Goal: Task Accomplishment & Management: Manage account settings

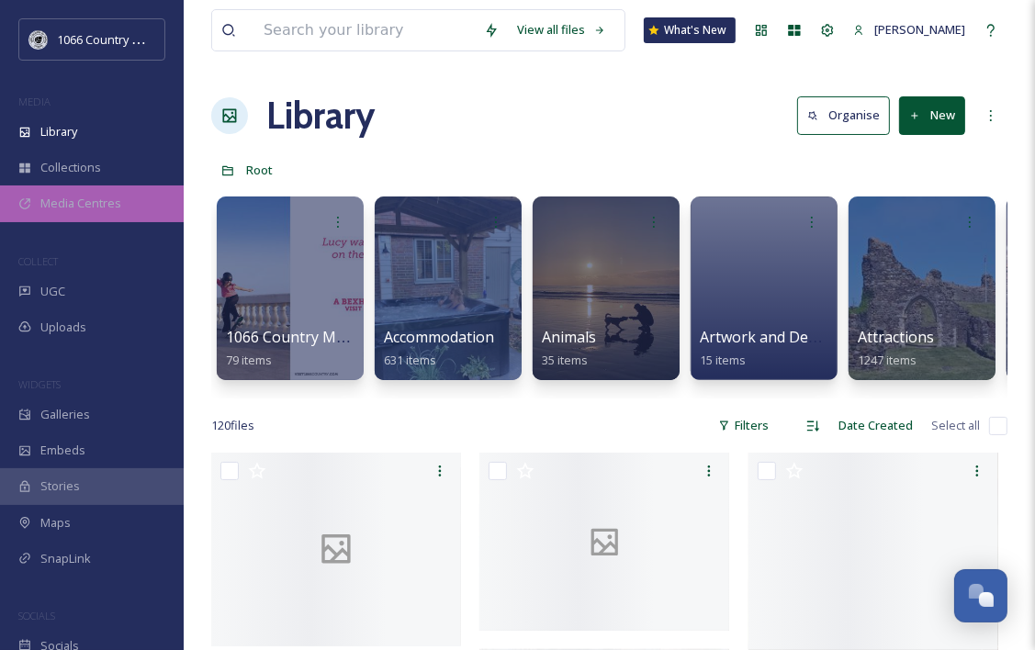
scroll to position [2682, 0]
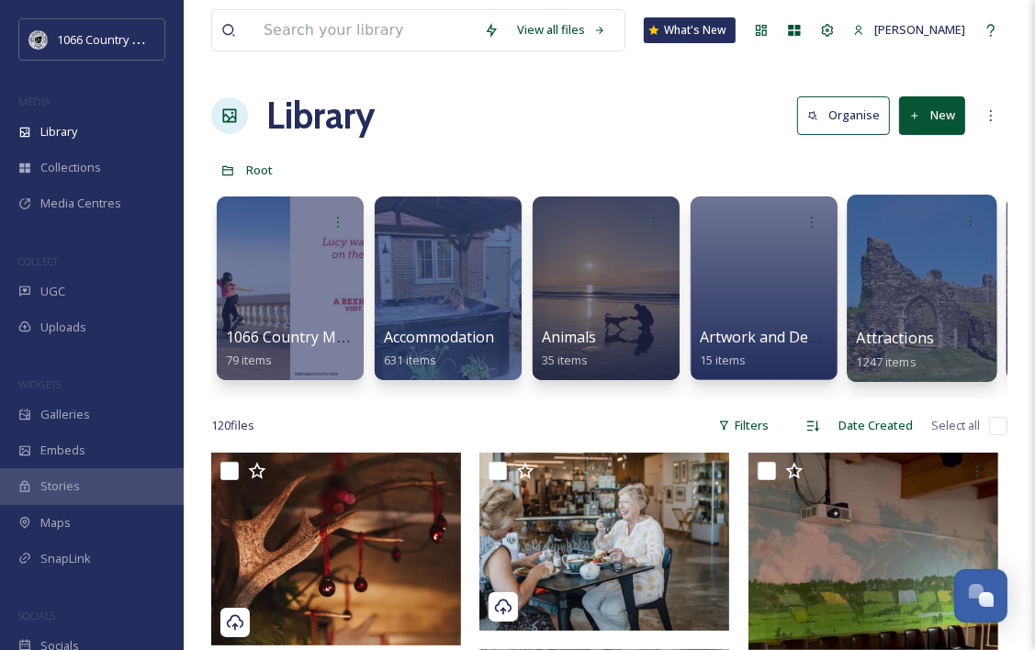
click at [976, 272] on div at bounding box center [922, 288] width 150 height 187
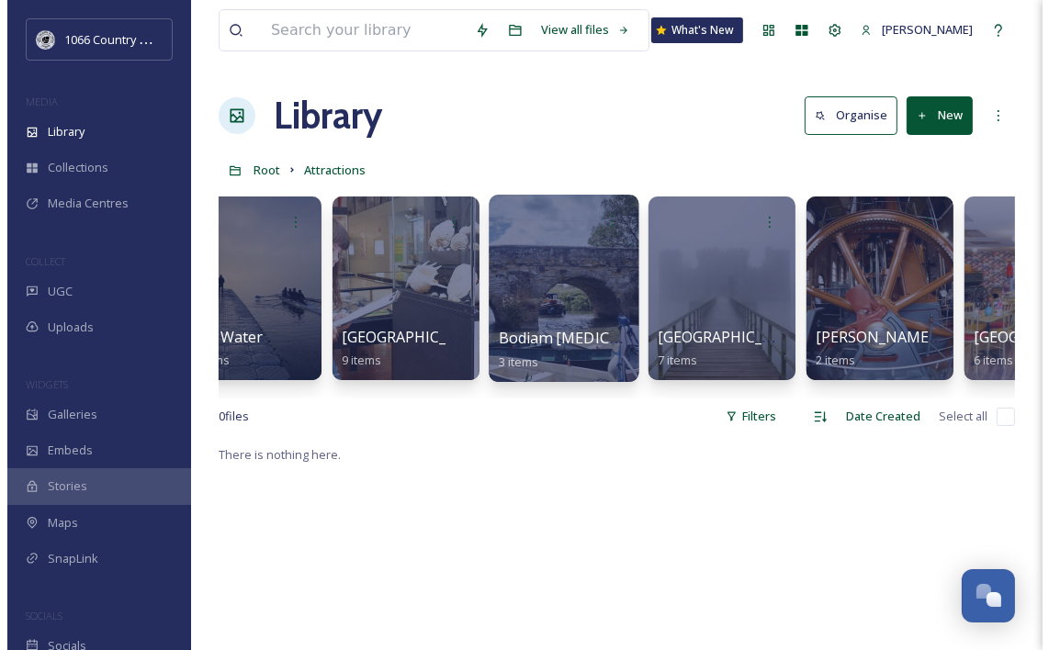
scroll to position [0, 1007]
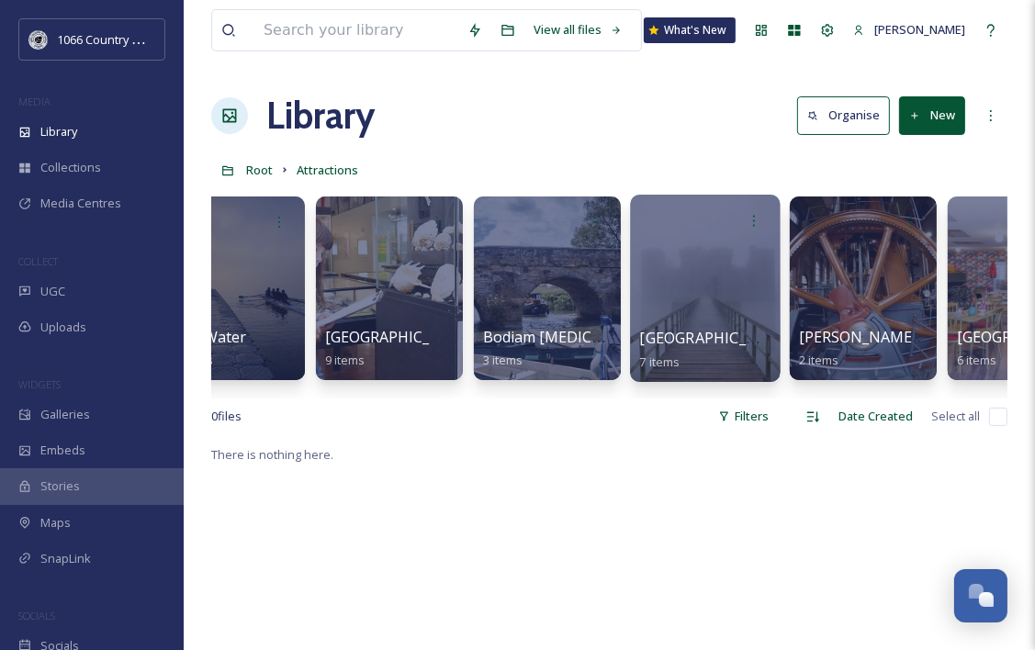
click at [674, 243] on div at bounding box center [705, 288] width 150 height 187
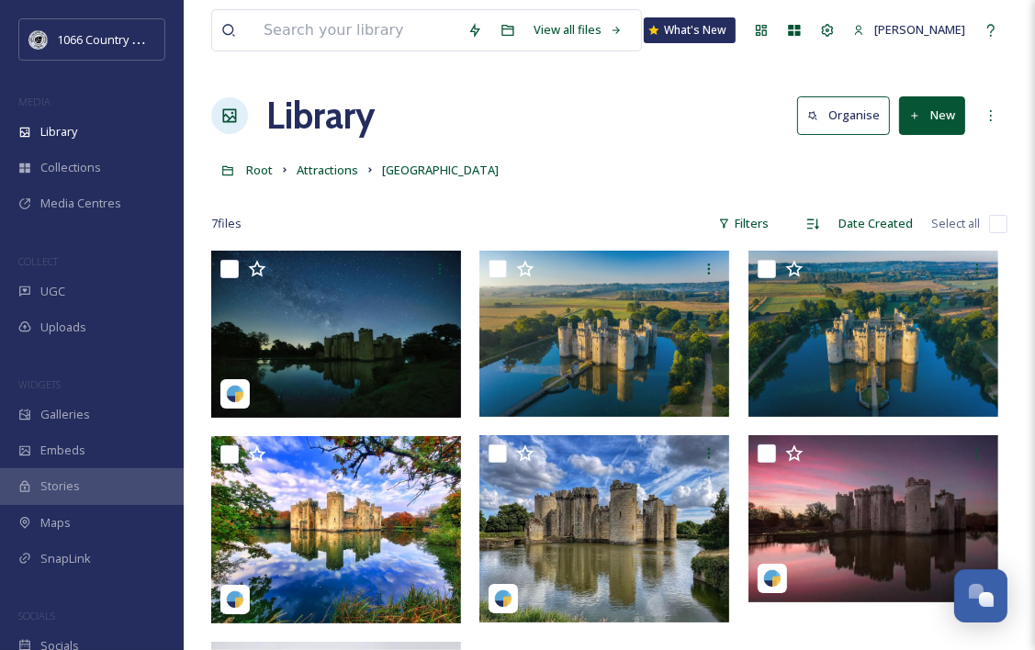
click at [944, 110] on button "New" at bounding box center [932, 115] width 66 height 38
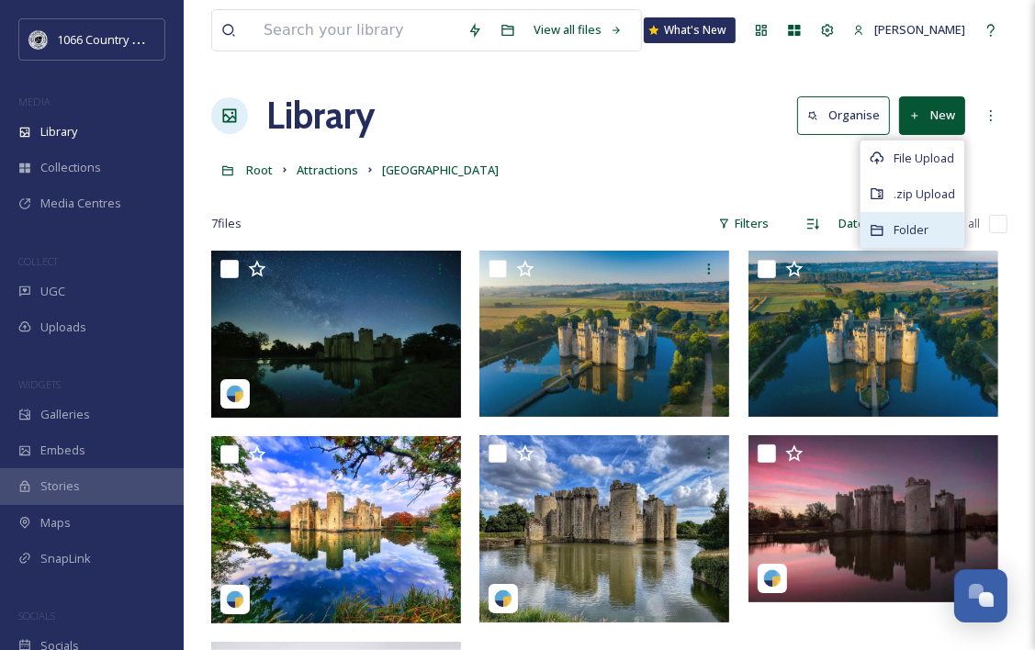
click at [910, 223] on span "Folder" at bounding box center [911, 229] width 35 height 17
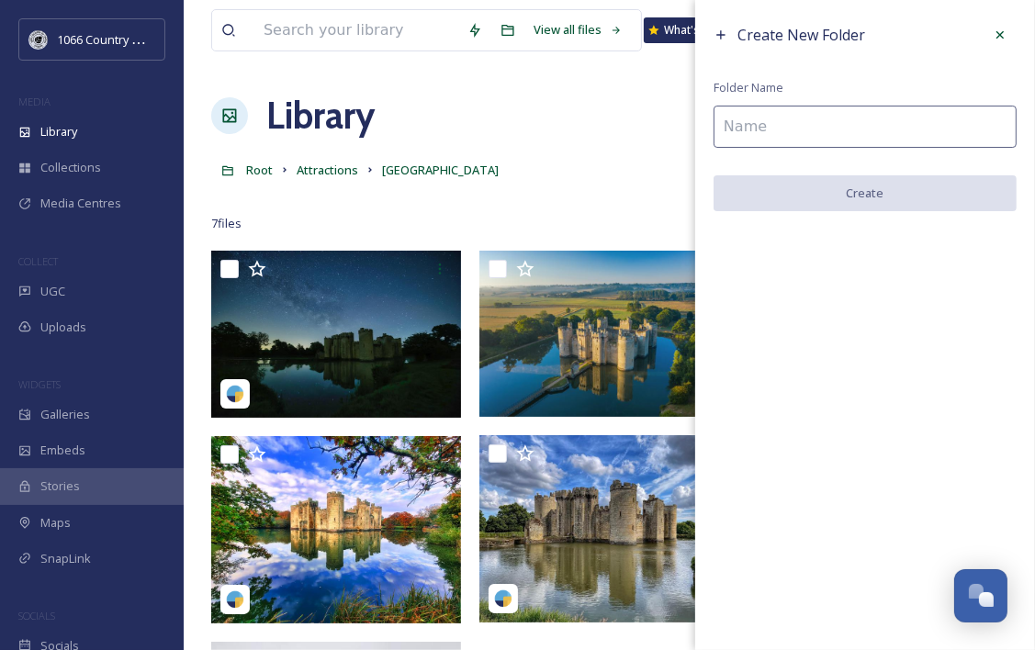
click at [834, 119] on input at bounding box center [865, 127] width 303 height 42
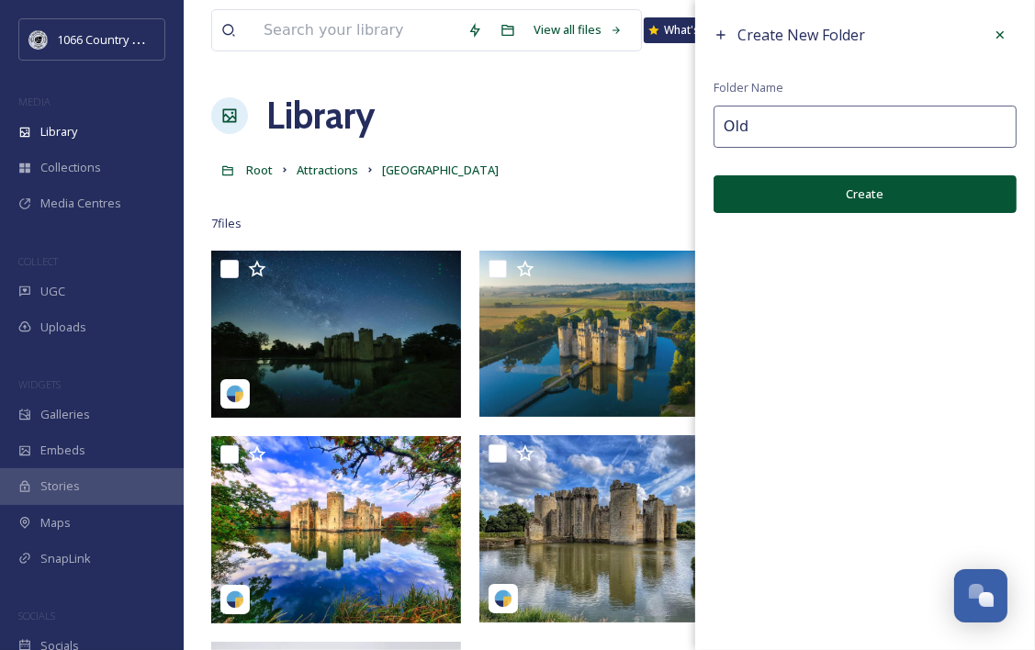
type input "Old"
click at [801, 188] on button "Create" at bounding box center [865, 194] width 303 height 38
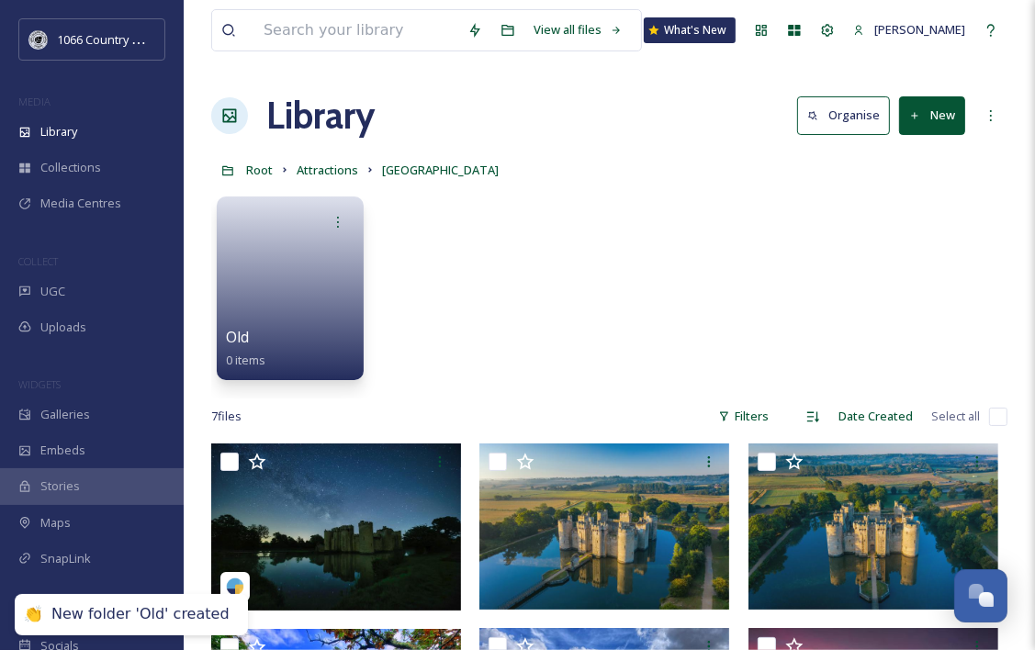
click at [999, 409] on input "checkbox" at bounding box center [998, 417] width 18 height 18
checkbox input "true"
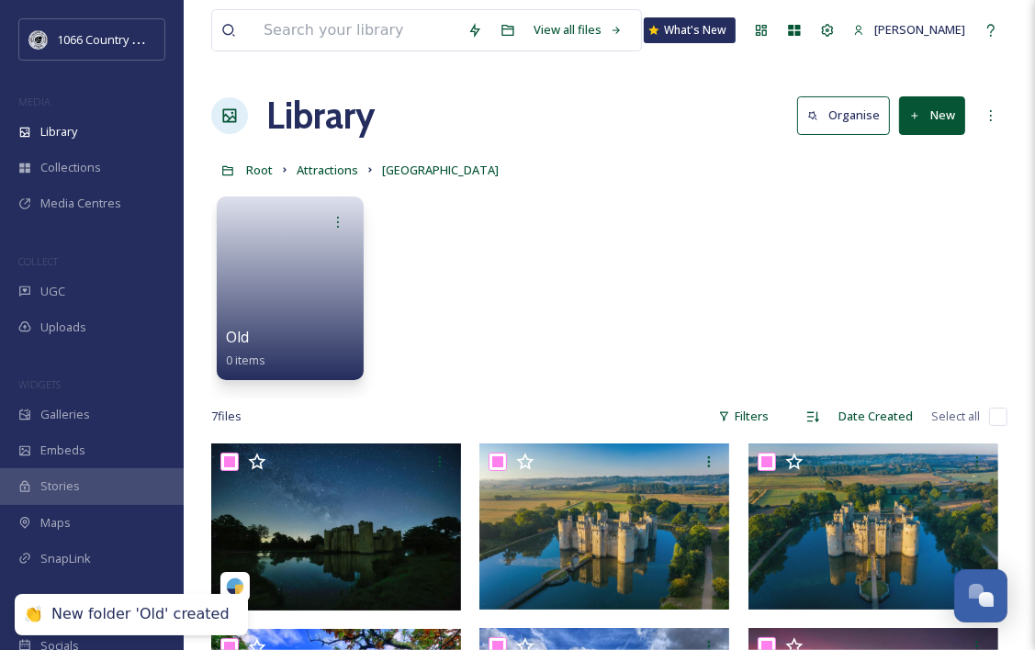
checkbox input "true"
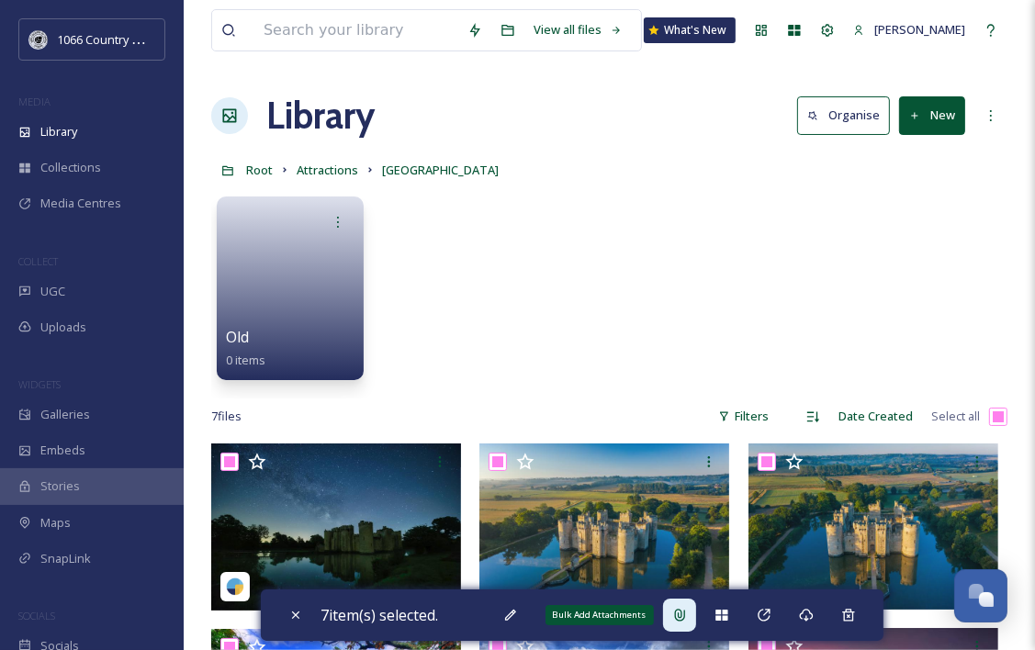
click at [610, 615] on div "Bulk Add Attachments" at bounding box center [600, 615] width 108 height 20
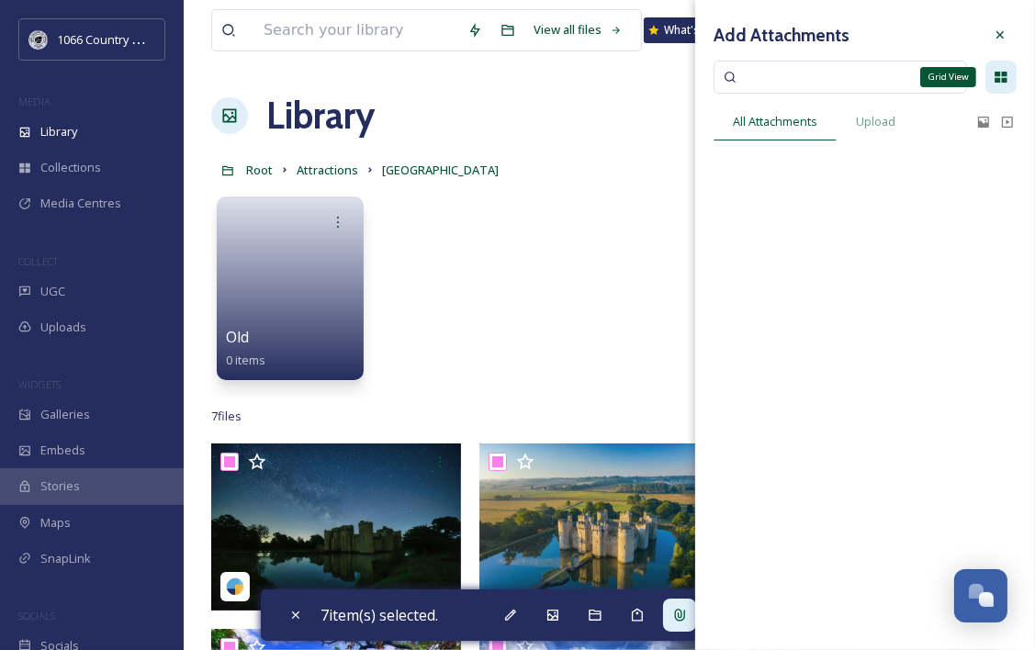
click at [1005, 62] on div "Grid View" at bounding box center [1001, 77] width 31 height 33
click at [1010, 26] on div at bounding box center [1000, 34] width 33 height 33
checkbox input "false"
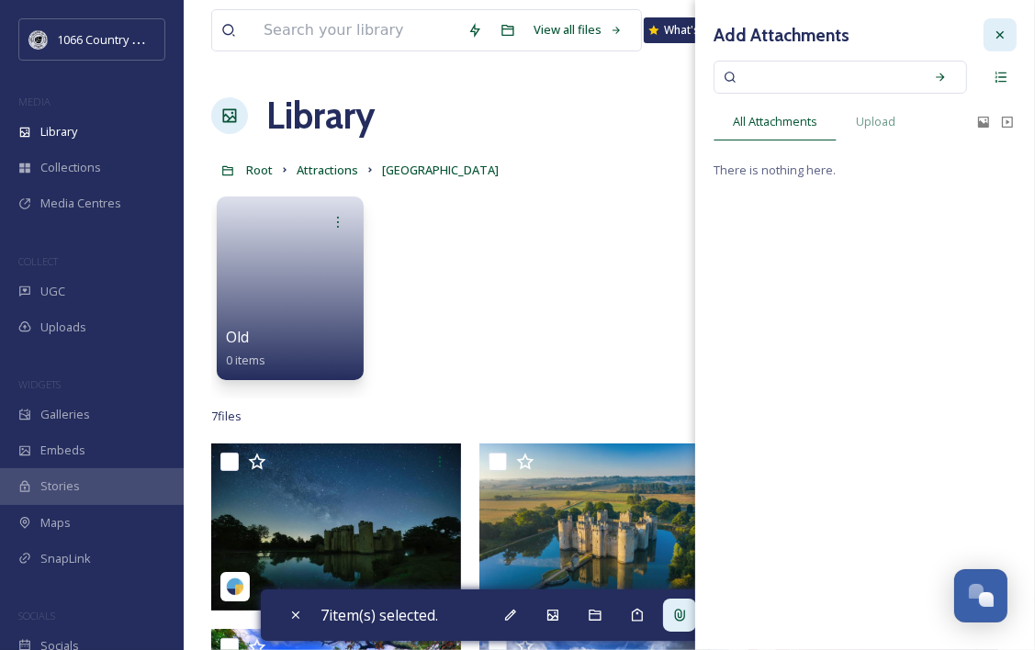
checkbox input "false"
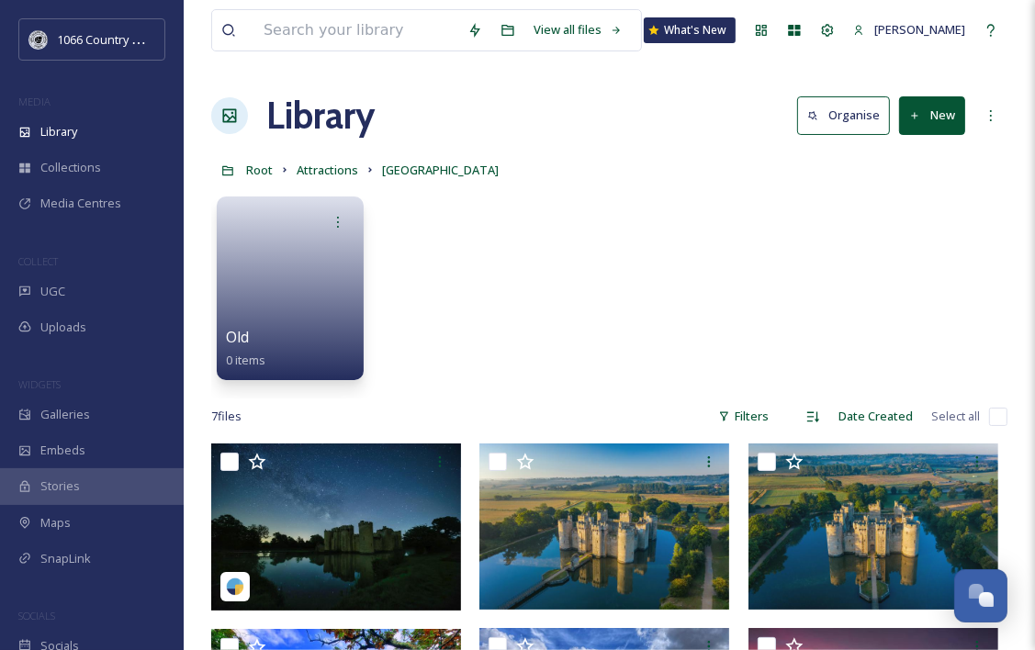
click at [997, 412] on input "checkbox" at bounding box center [998, 417] width 18 height 18
checkbox input "true"
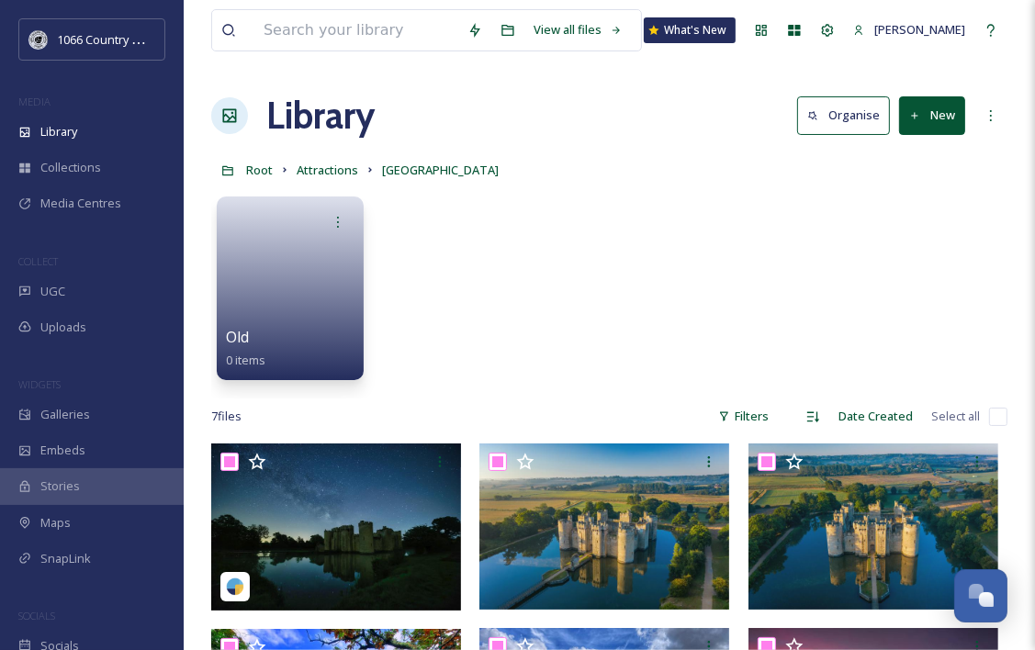
checkbox input "true"
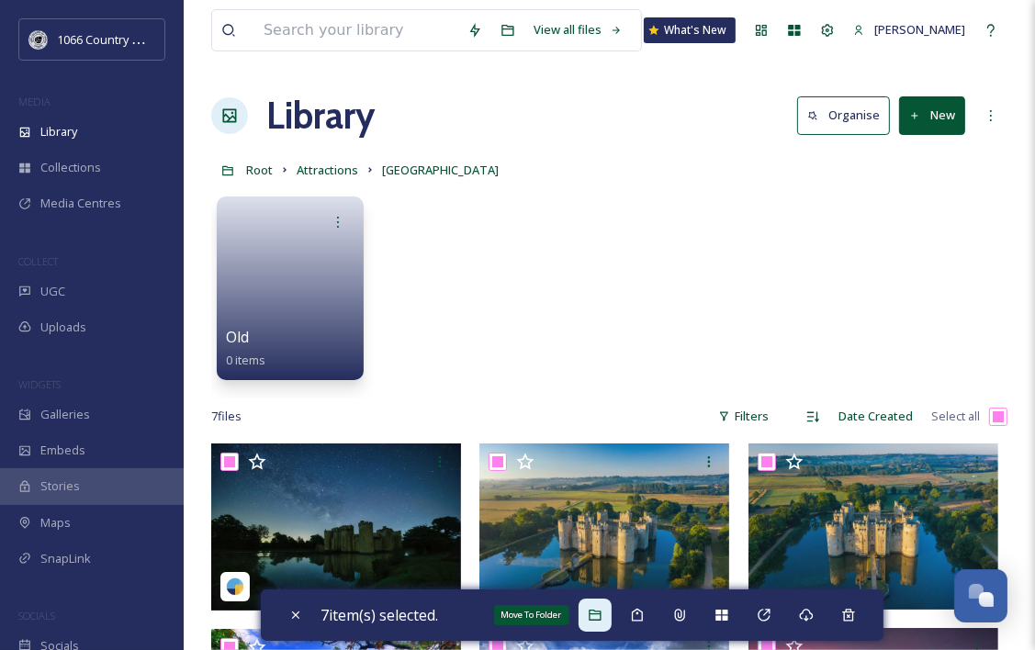
click at [593, 618] on icon at bounding box center [595, 615] width 15 height 15
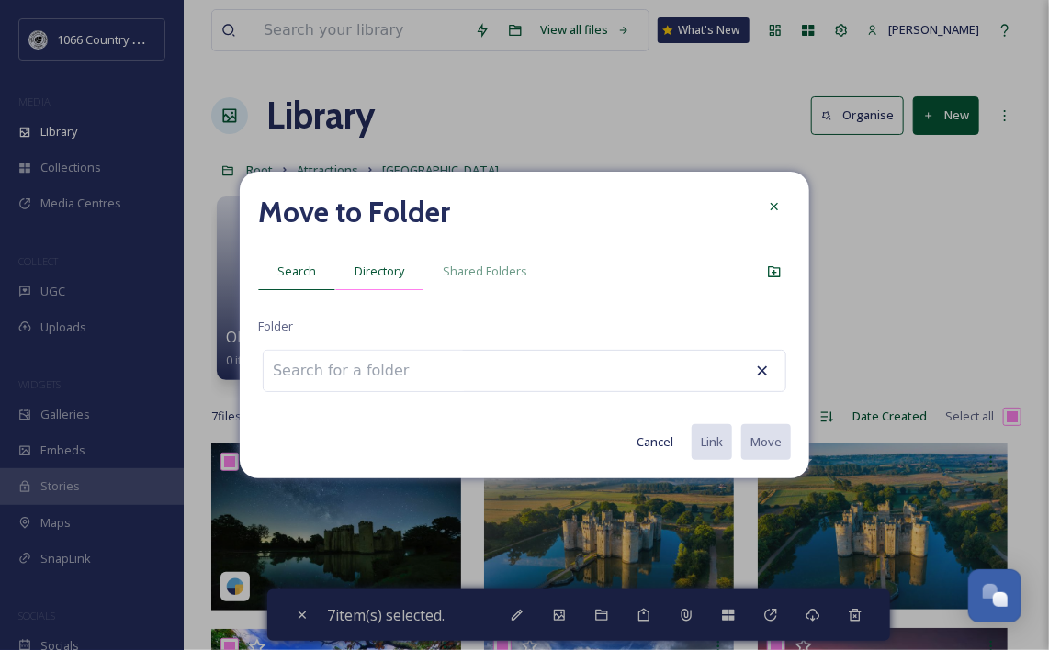
click at [378, 272] on span "Directory" at bounding box center [380, 271] width 50 height 17
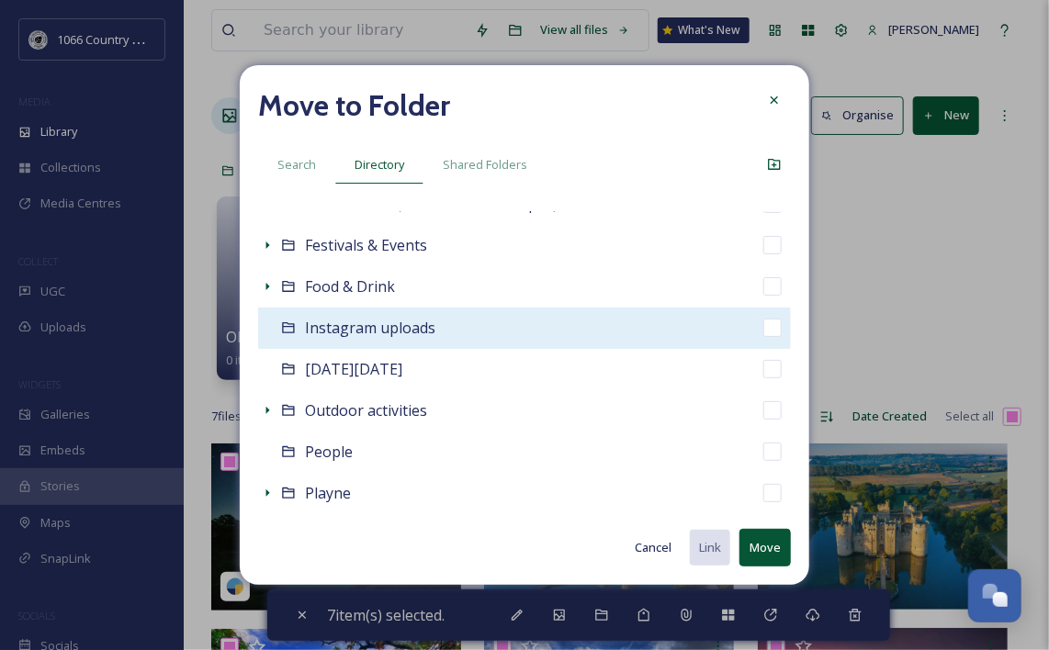
scroll to position [184, 0]
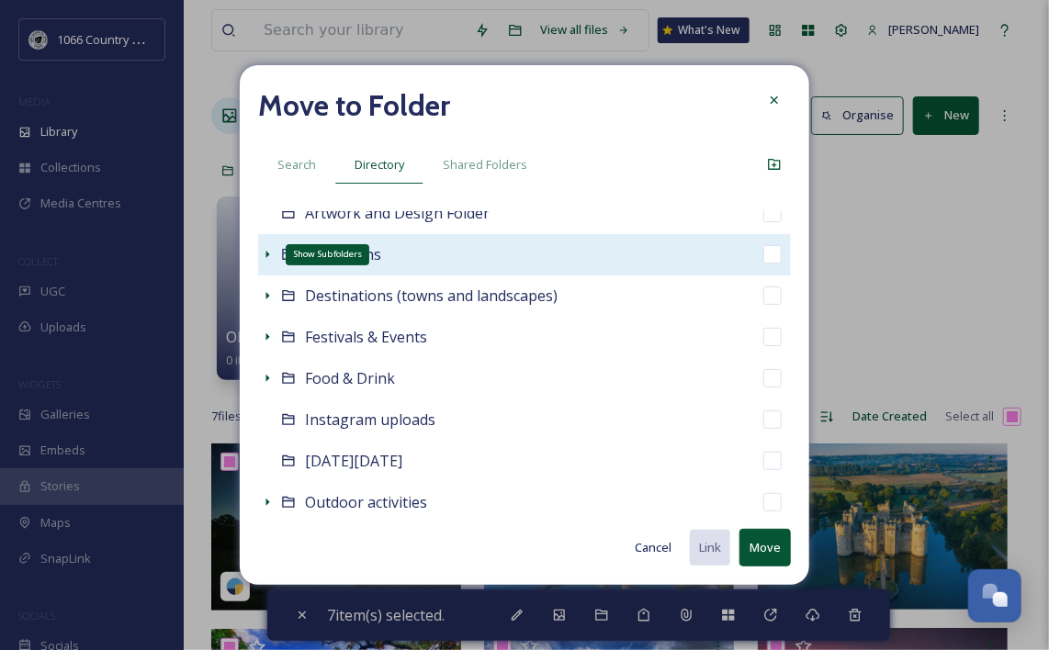
click at [268, 255] on icon at bounding box center [268, 254] width 4 height 7
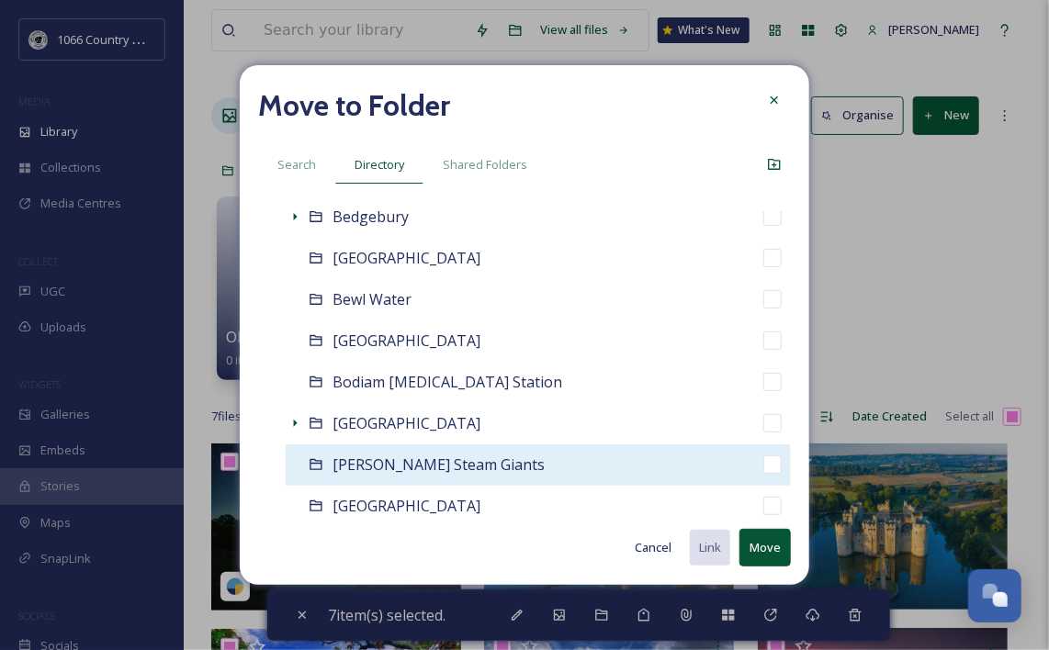
scroll to position [459, 0]
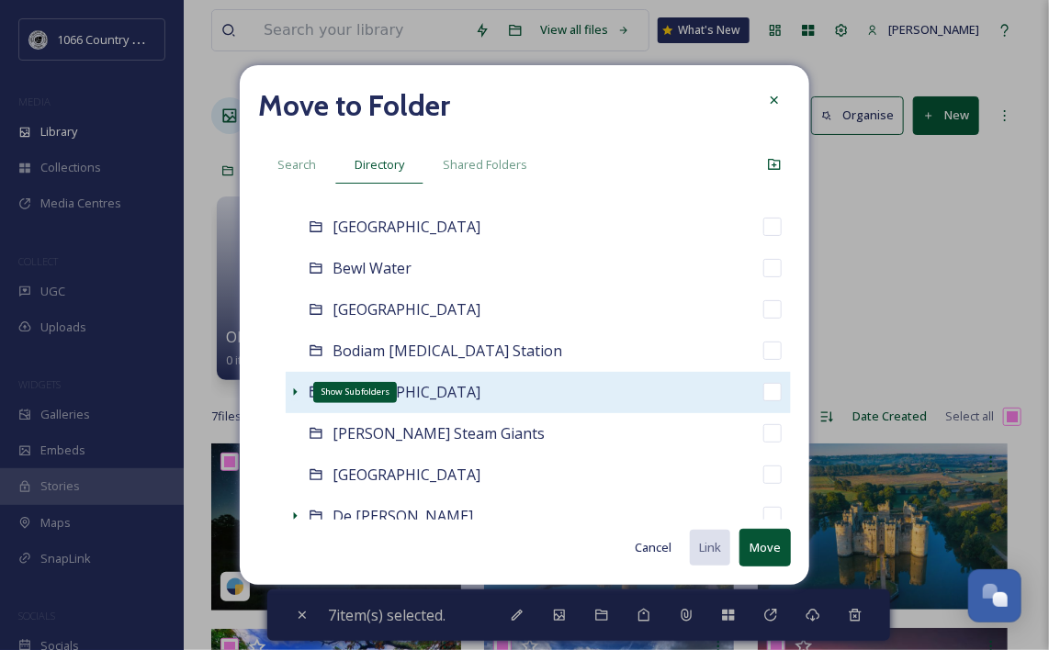
click at [295, 393] on icon at bounding box center [296, 392] width 4 height 7
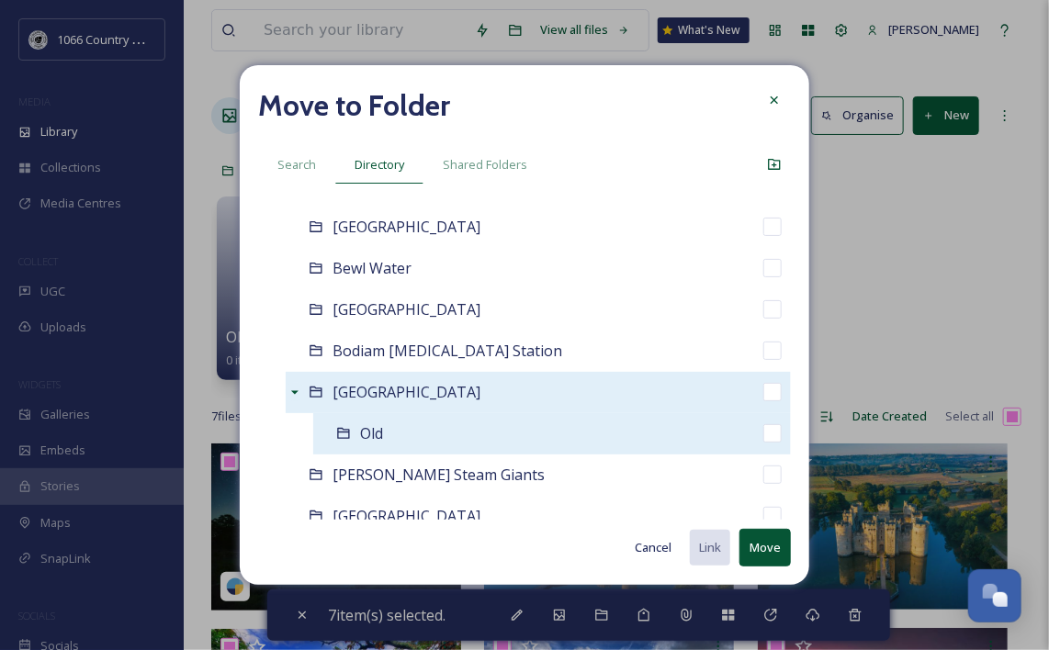
click at [763, 441] on input "checkbox" at bounding box center [772, 433] width 18 height 18
checkbox input "true"
checkbox input "false"
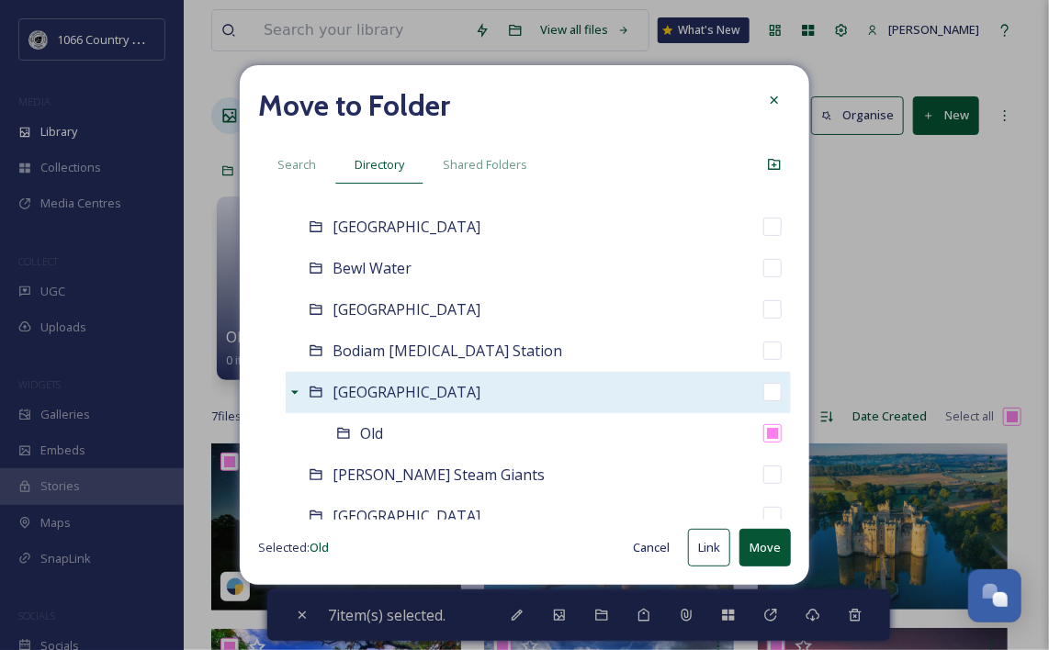
click at [761, 548] on button "Move" at bounding box center [764, 548] width 51 height 38
checkbox input "false"
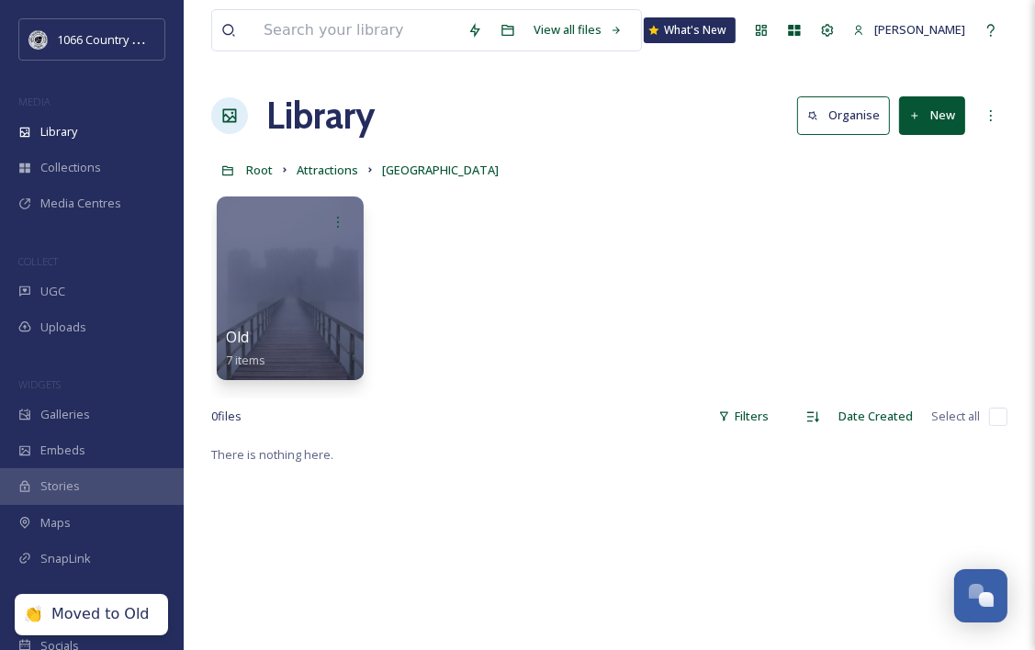
click at [530, 294] on div "Old 7 items" at bounding box center [609, 292] width 796 height 211
click at [352, 167] on span "Attractions" at bounding box center [328, 170] width 62 height 17
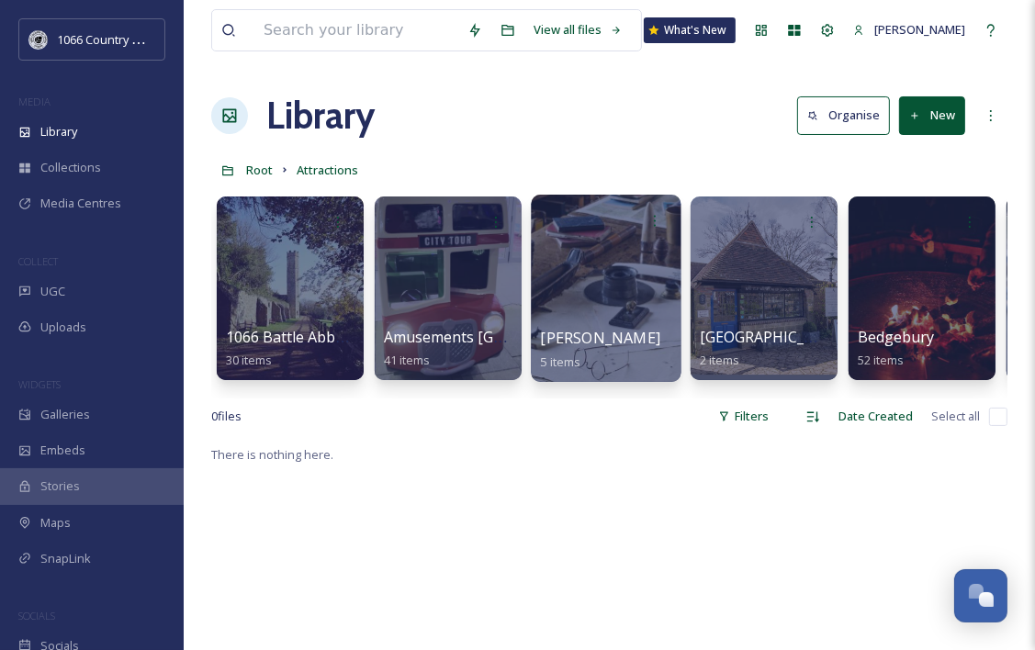
click at [624, 289] on div at bounding box center [606, 288] width 150 height 187
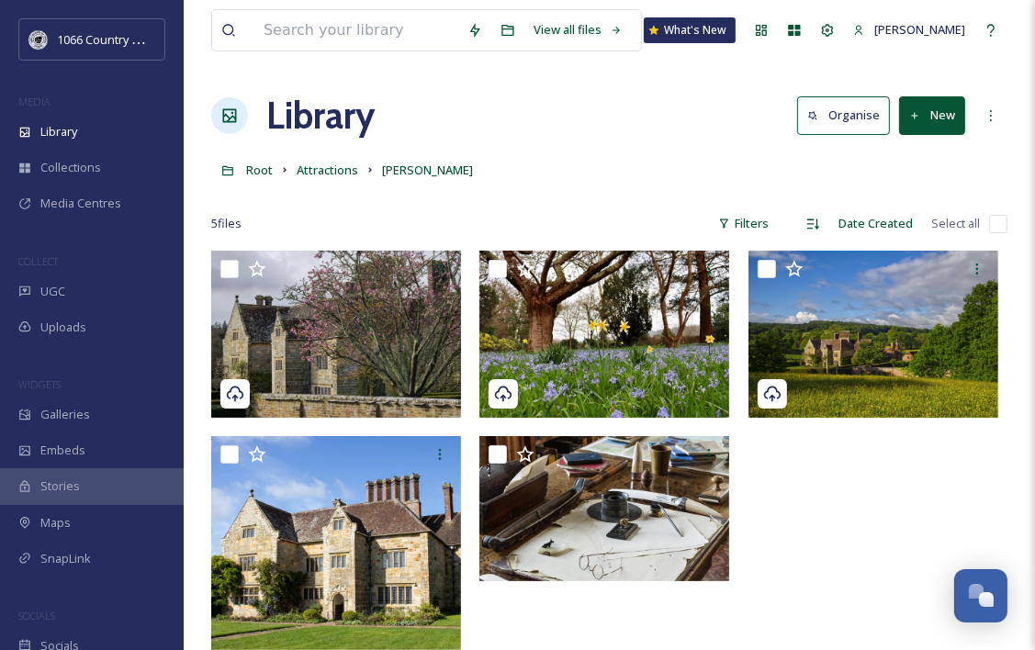
click at [919, 125] on button "New" at bounding box center [932, 115] width 66 height 38
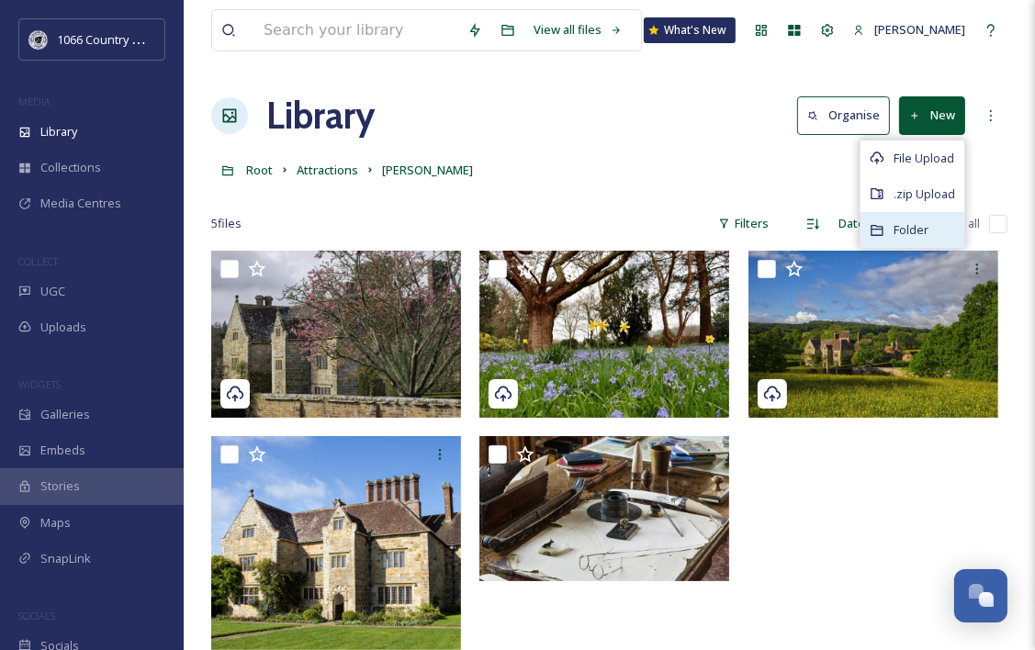
click at [905, 229] on span "Folder" at bounding box center [911, 229] width 35 height 17
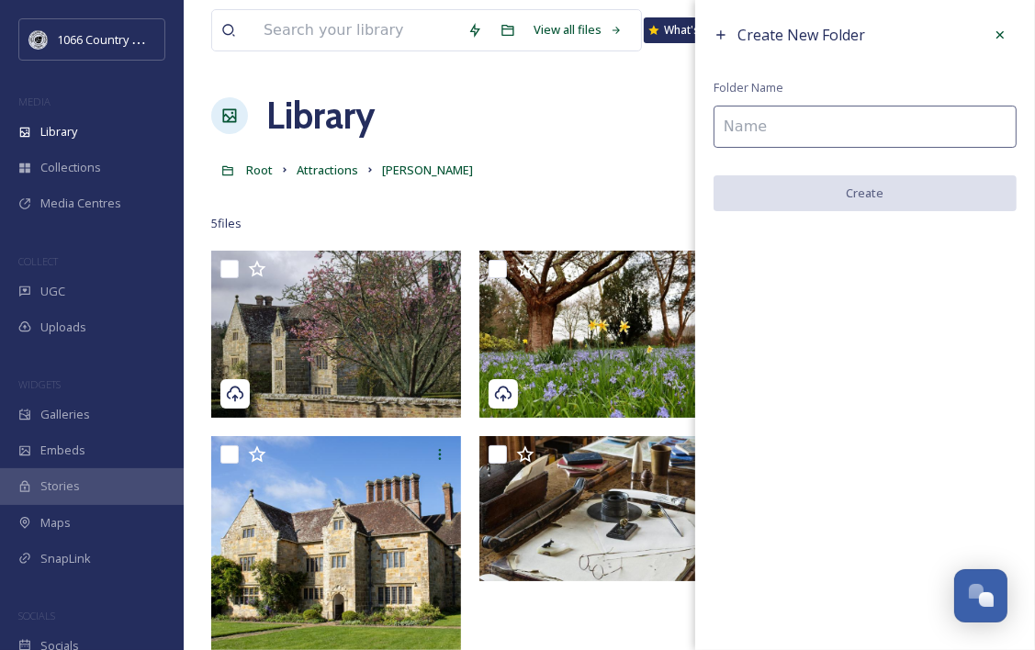
click at [792, 147] on div "Create New Folder Folder Name Create" at bounding box center [865, 115] width 340 height 230
click at [816, 125] on input at bounding box center [865, 127] width 303 height 42
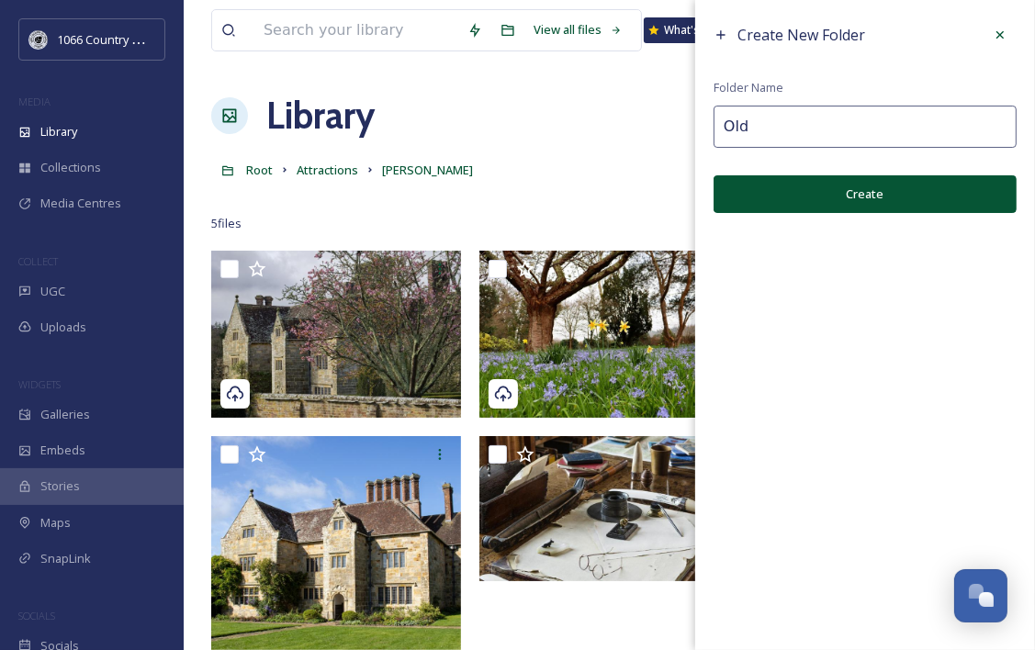
type input "Old"
click at [824, 217] on div "Create New Folder Folder Name Old Create" at bounding box center [865, 115] width 340 height 231
click at [830, 194] on button "Create" at bounding box center [865, 194] width 303 height 38
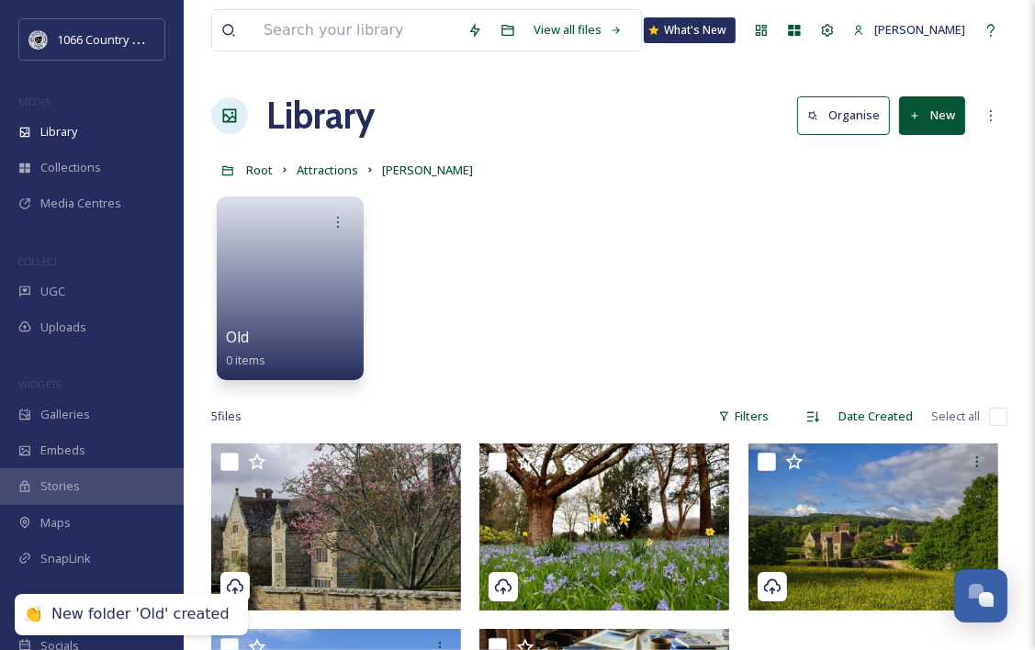
click at [999, 416] on input "checkbox" at bounding box center [998, 417] width 18 height 18
checkbox input "true"
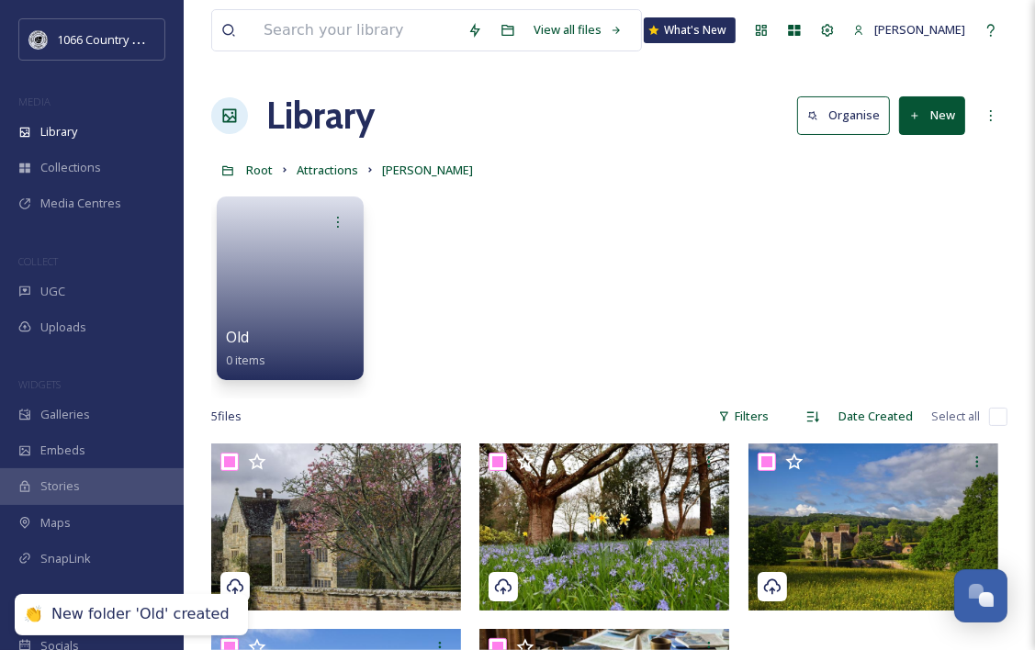
checkbox input "true"
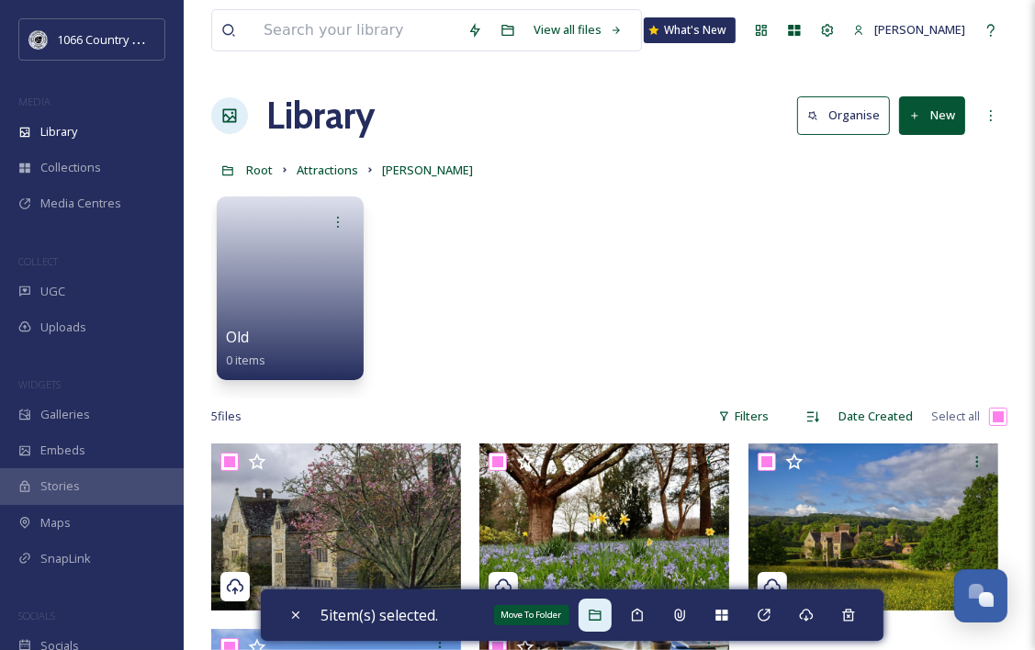
click at [603, 608] on icon at bounding box center [595, 615] width 15 height 15
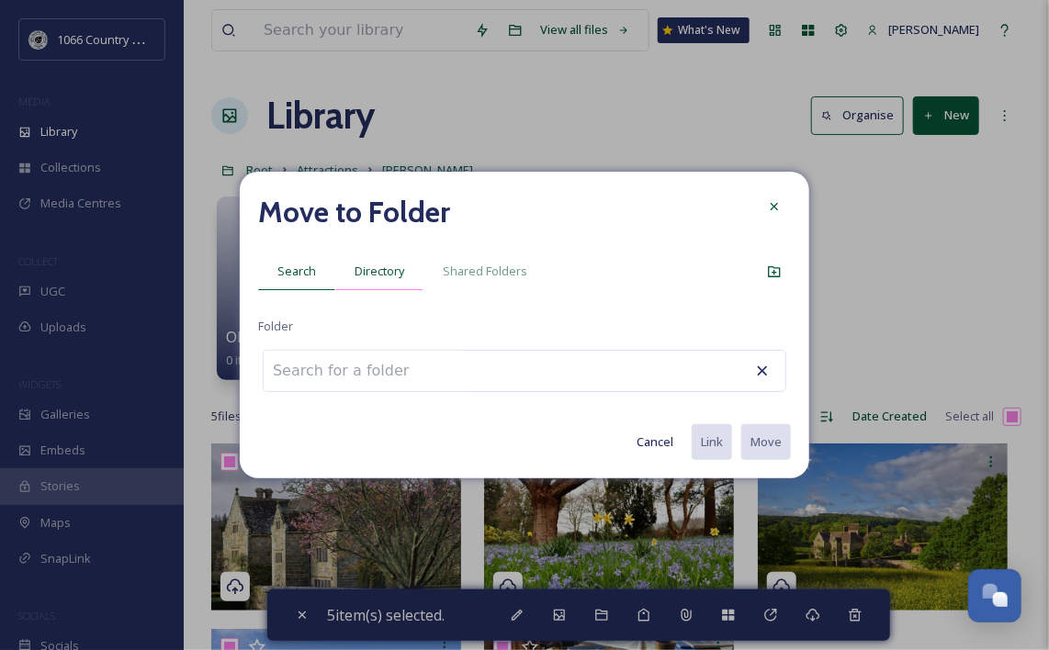
click at [387, 283] on div "Directory" at bounding box center [379, 272] width 88 height 38
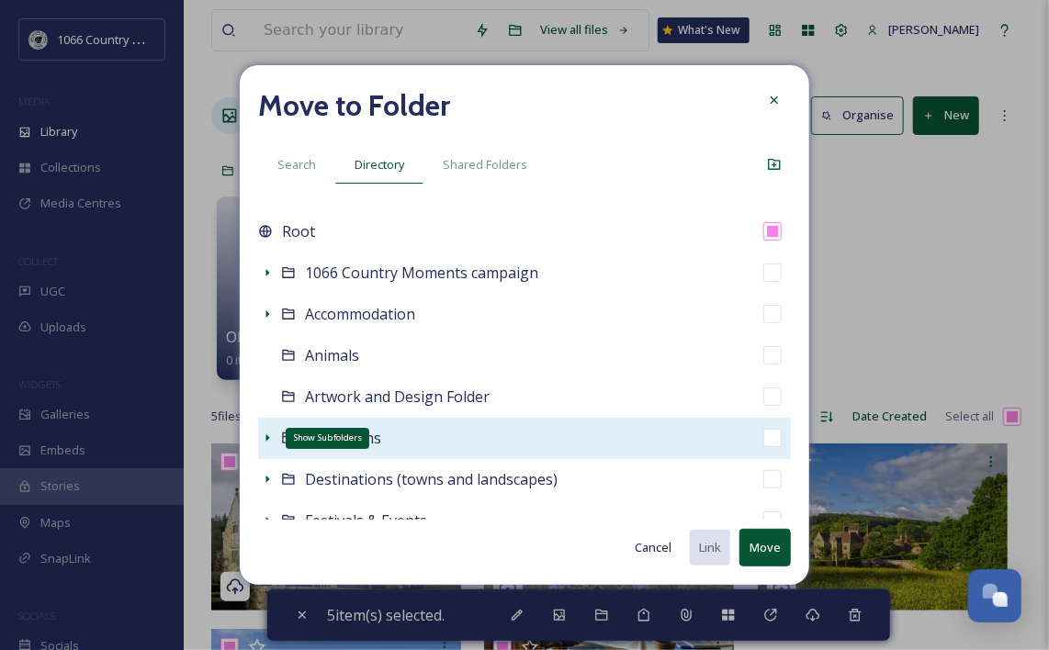
click at [264, 442] on icon at bounding box center [267, 438] width 15 height 15
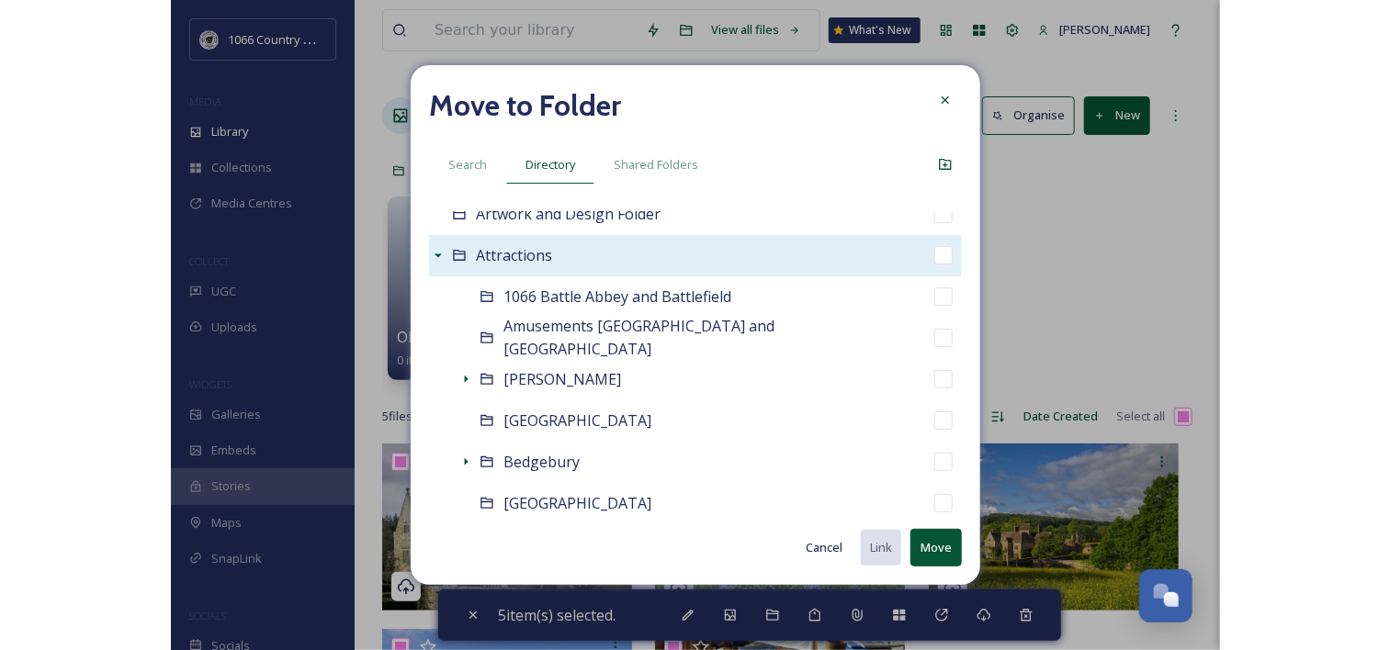
scroll to position [276, 0]
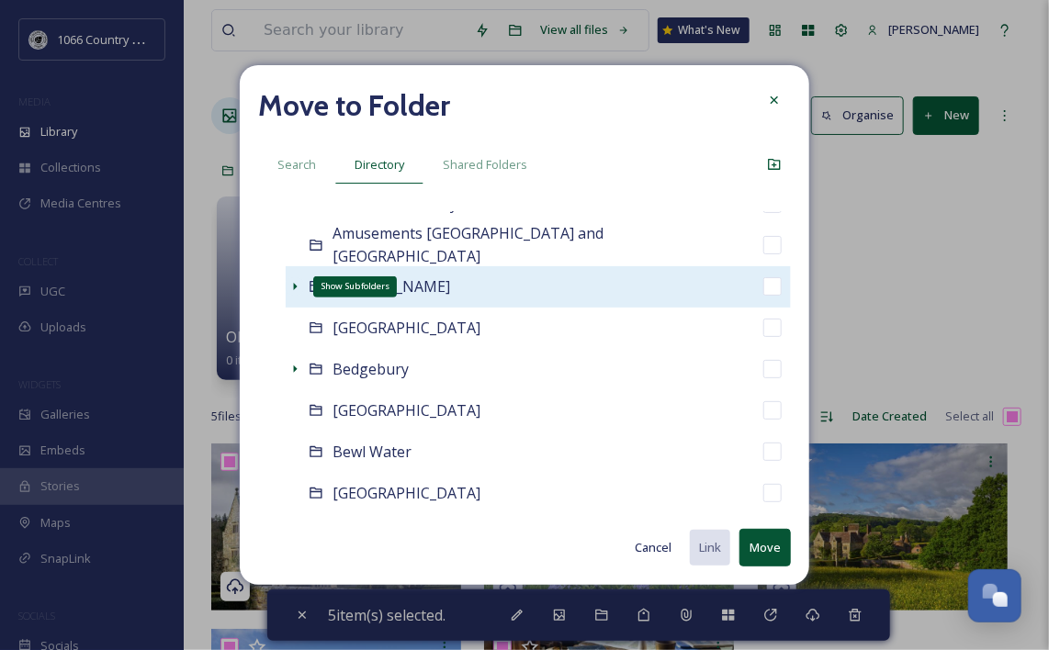
click at [288, 287] on icon at bounding box center [295, 286] width 15 height 15
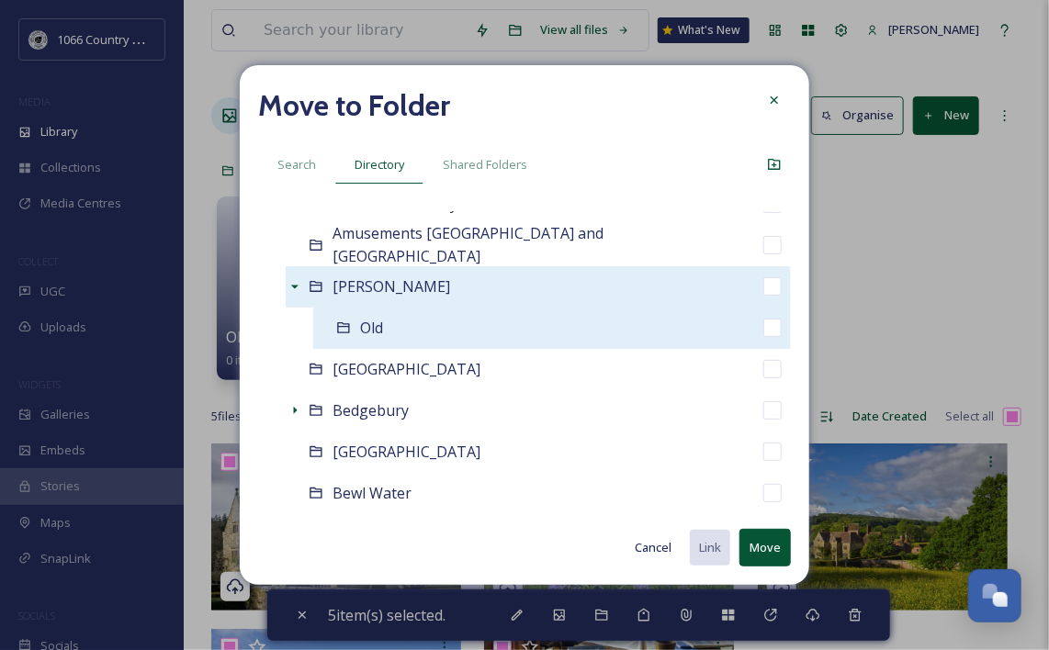
click at [763, 326] on input "checkbox" at bounding box center [772, 328] width 18 height 18
checkbox input "true"
checkbox input "false"
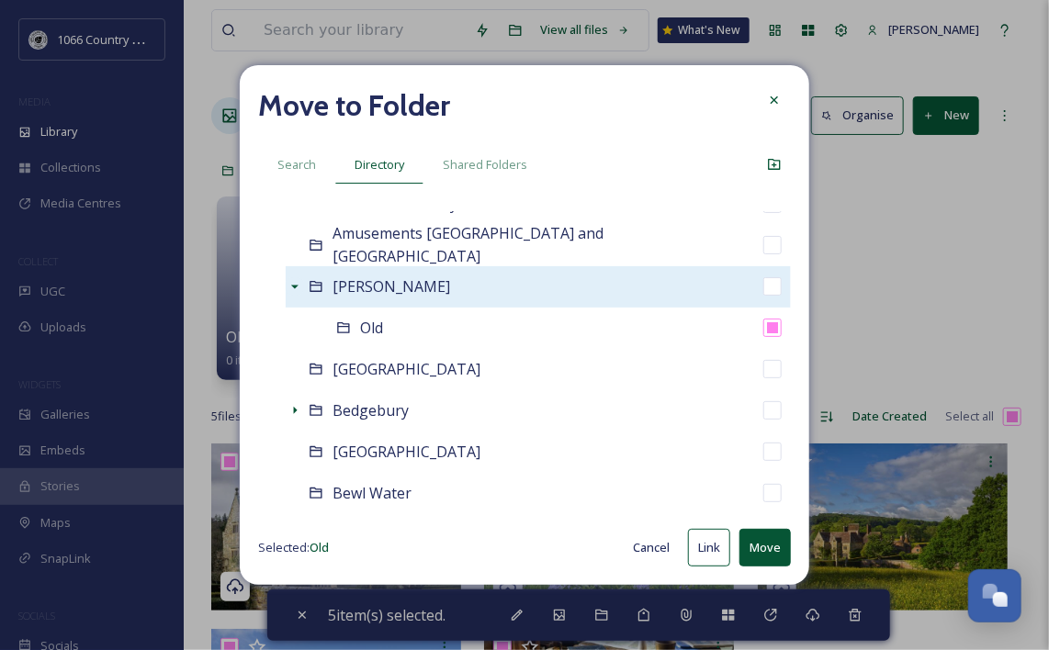
click at [758, 546] on button "Move" at bounding box center [764, 548] width 51 height 38
checkbox input "false"
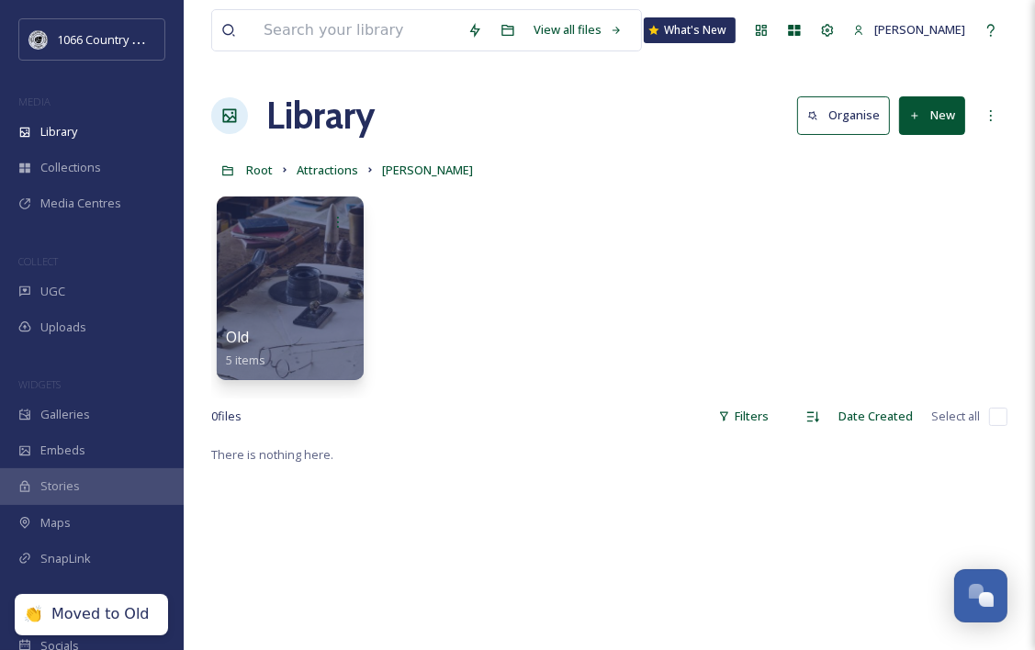
click at [582, 305] on div "Old 5 items" at bounding box center [609, 292] width 796 height 211
click at [412, 267] on div "Old 5 items" at bounding box center [609, 292] width 796 height 211
click at [339, 177] on span "Attractions" at bounding box center [328, 170] width 62 height 17
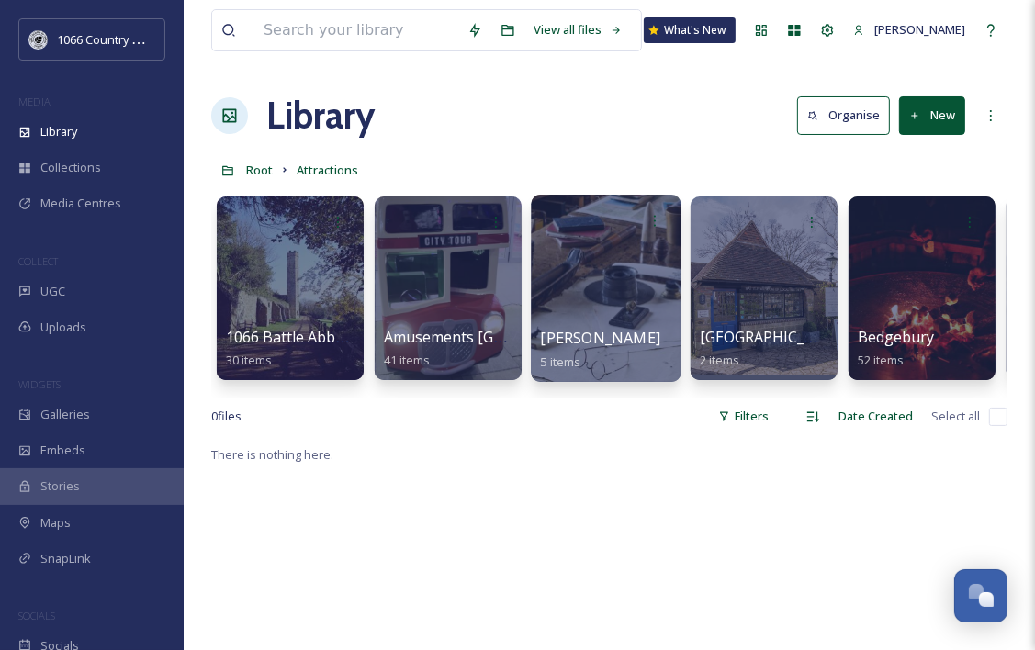
click at [594, 298] on div at bounding box center [606, 288] width 150 height 187
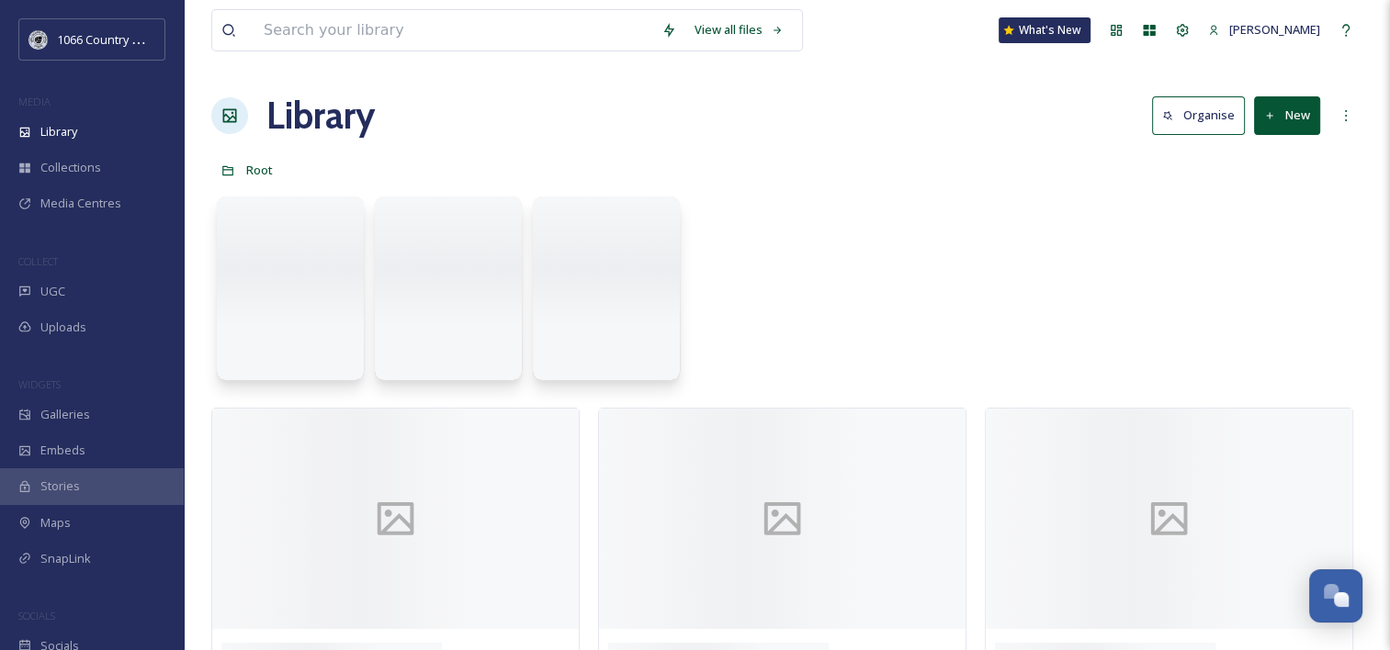
scroll to position [2682, 0]
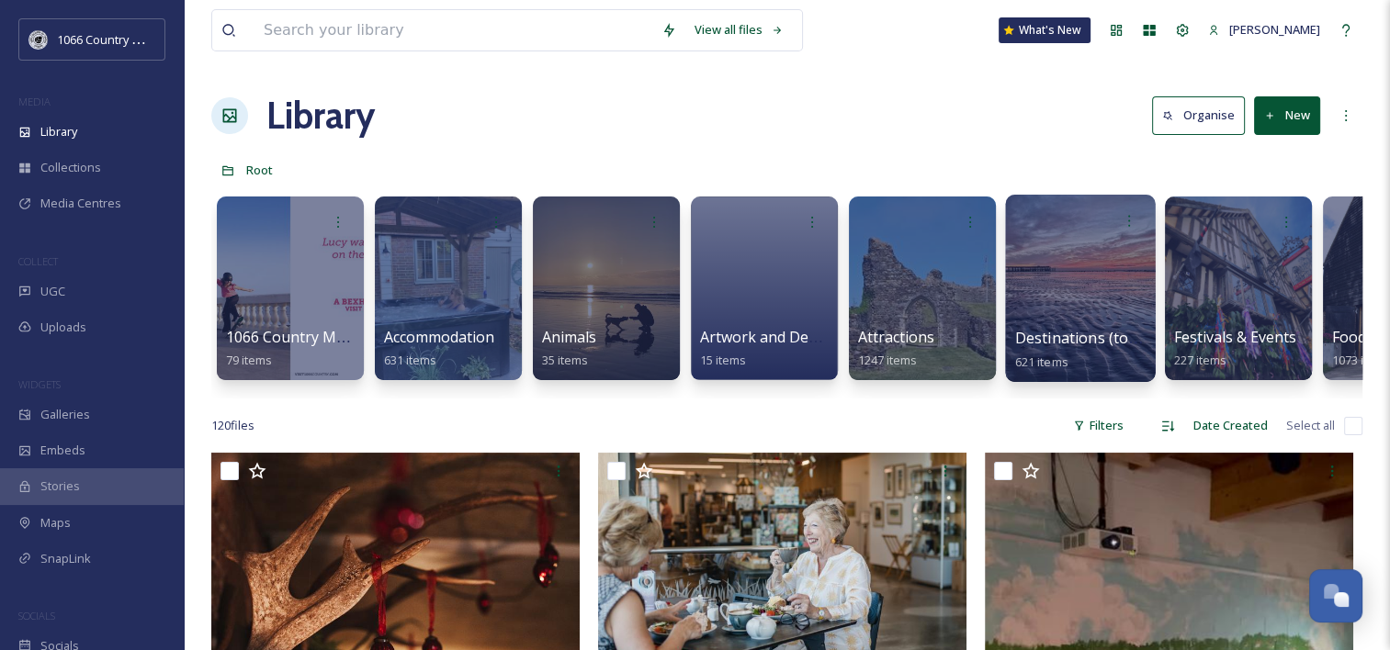
click at [1072, 259] on div at bounding box center [1080, 288] width 150 height 187
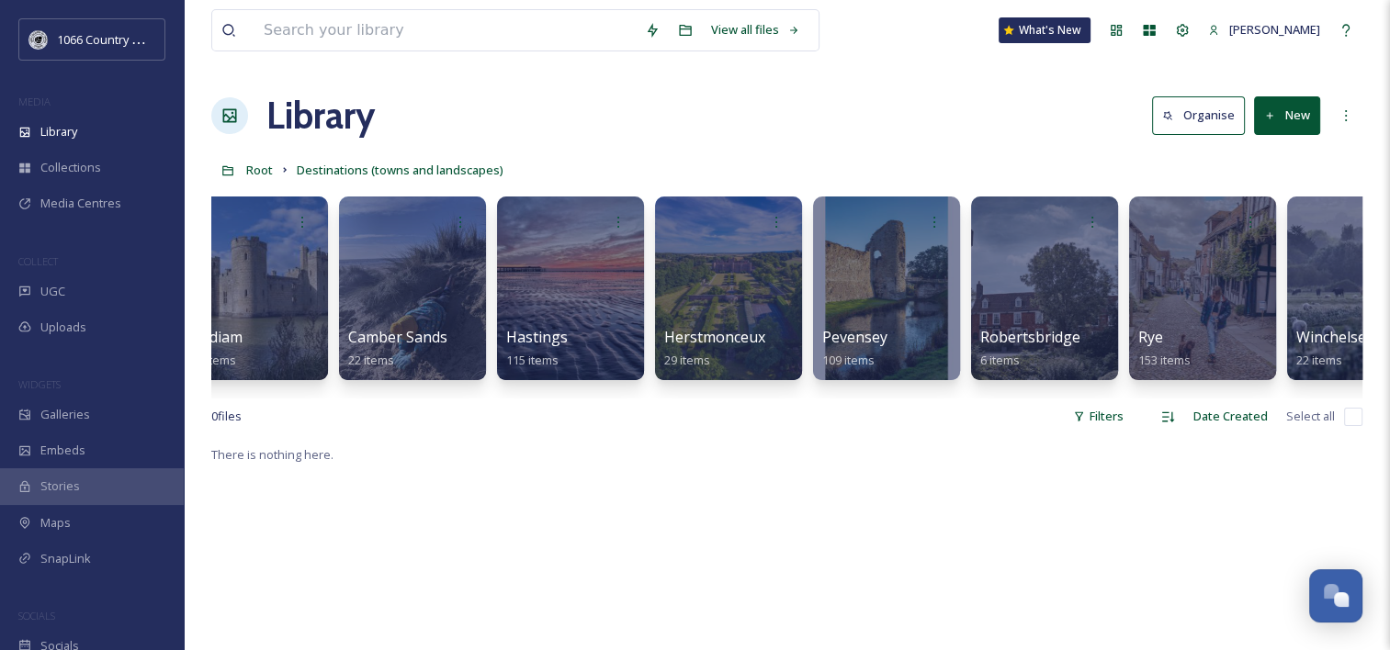
scroll to position [0, 355]
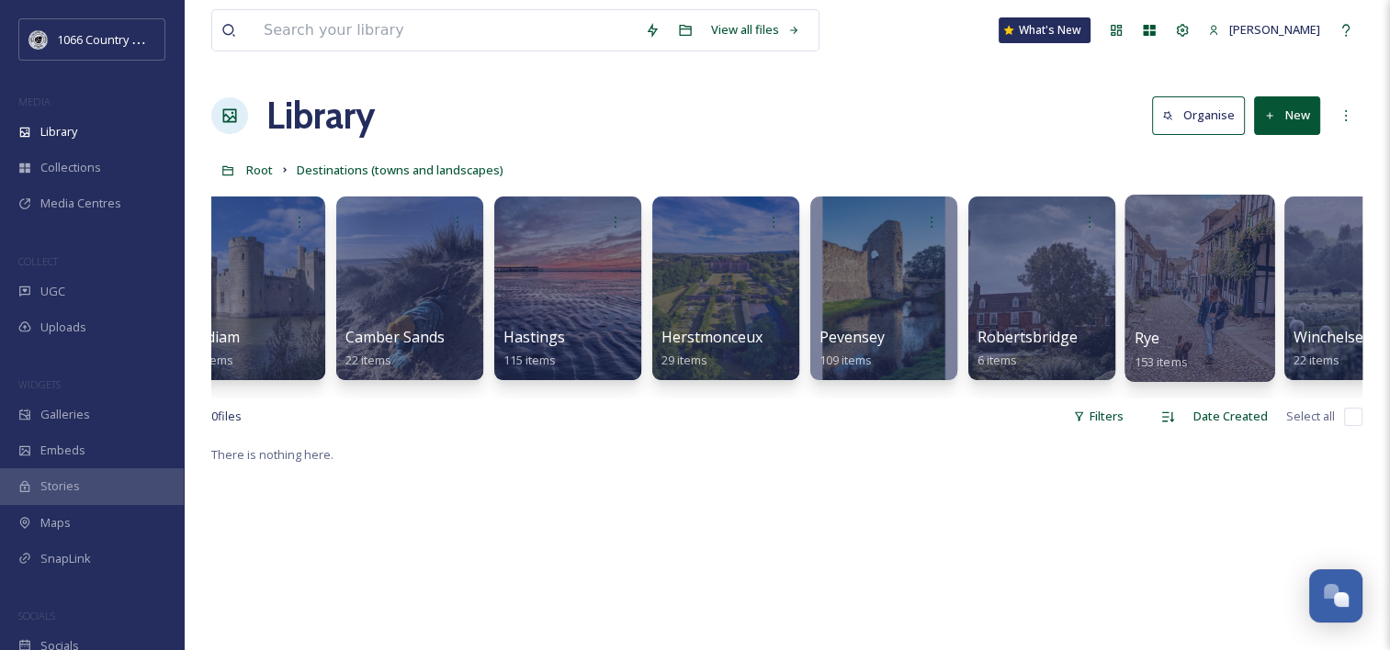
click at [1191, 271] on div at bounding box center [1199, 288] width 150 height 187
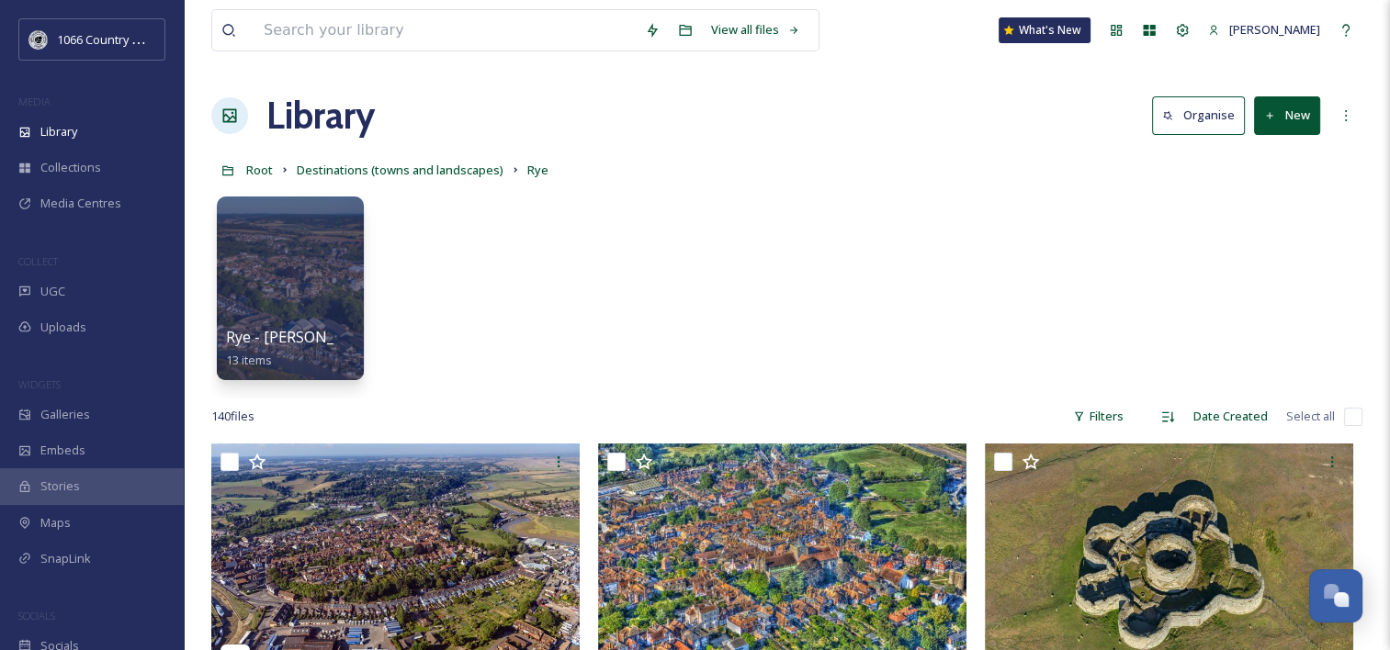
click at [901, 171] on div "Root Destinations (towns and landscapes) Rye" at bounding box center [786, 169] width 1151 height 35
